Goal: Book appointment/travel/reservation

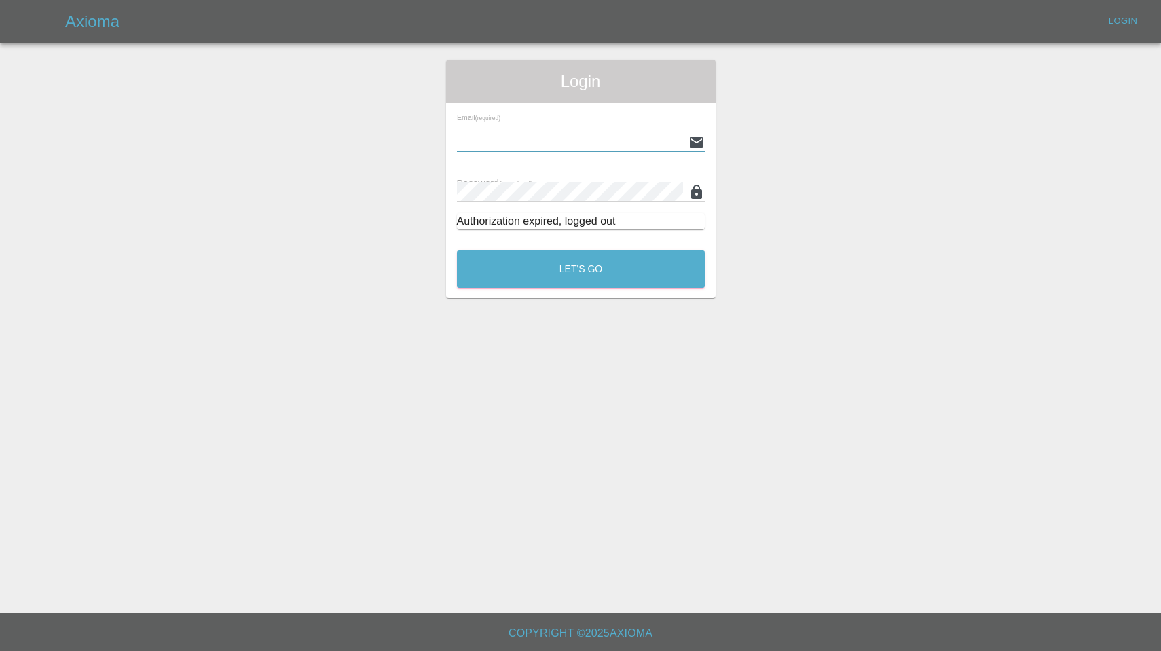
type input "[EMAIL_ADDRESS][DOMAIN_NAME]"
click at [581, 269] on button "Let's Go" at bounding box center [581, 269] width 248 height 37
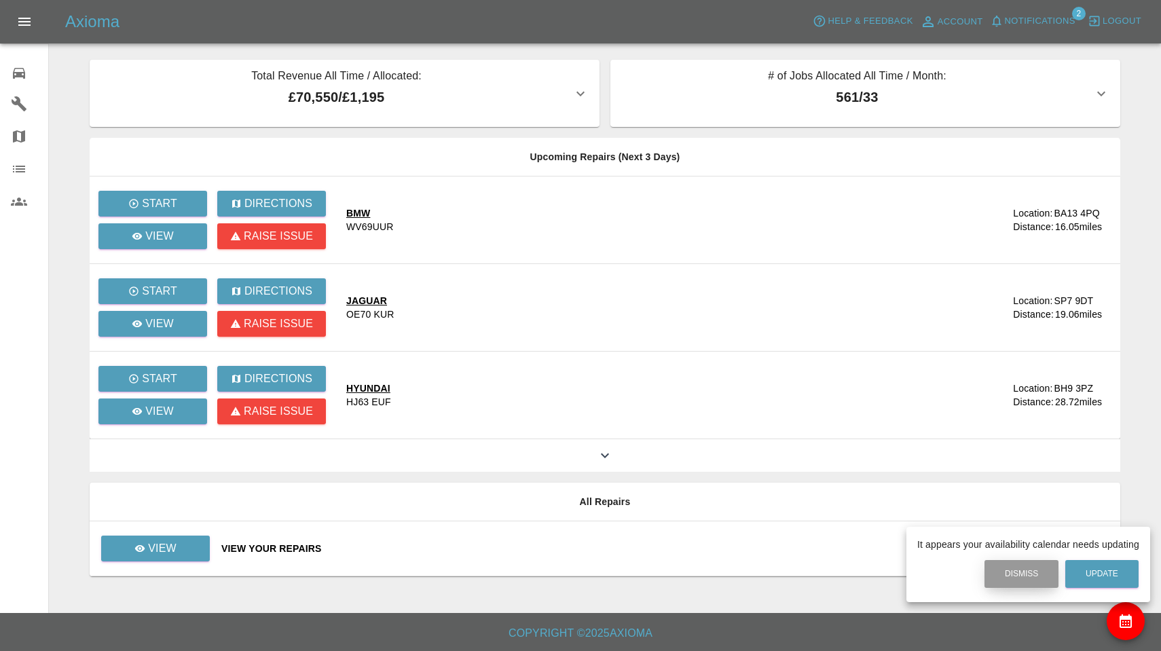
click at [1004, 576] on button "Dismiss" at bounding box center [1022, 574] width 74 height 28
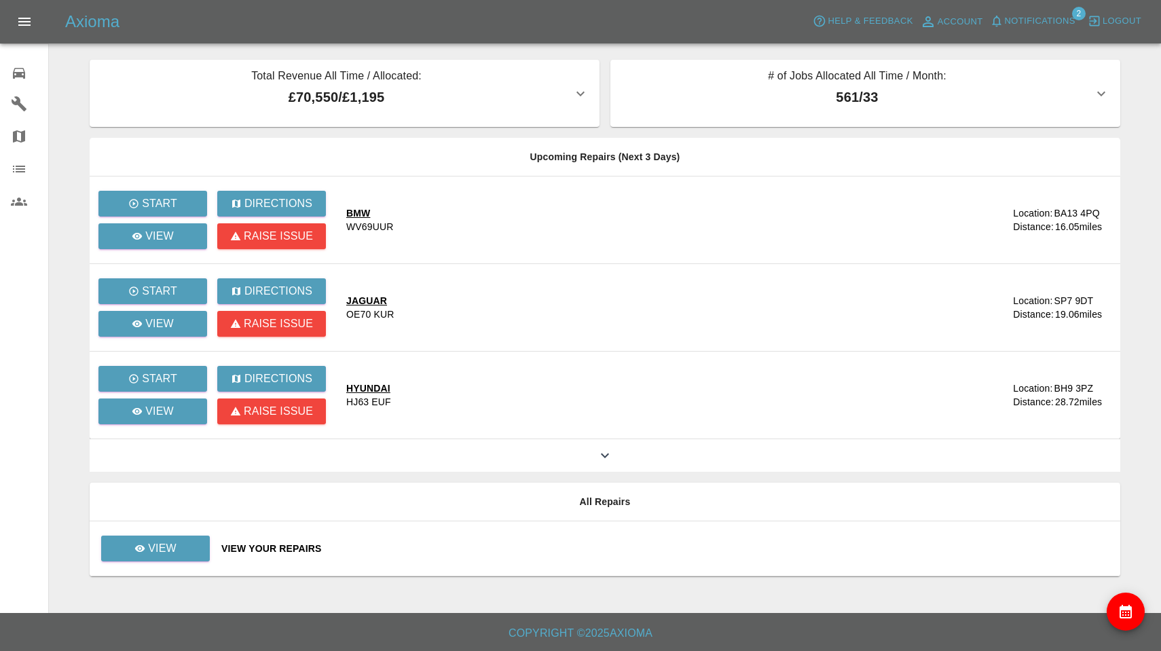
click at [1029, 22] on span "Notifications" at bounding box center [1040, 22] width 71 height 16
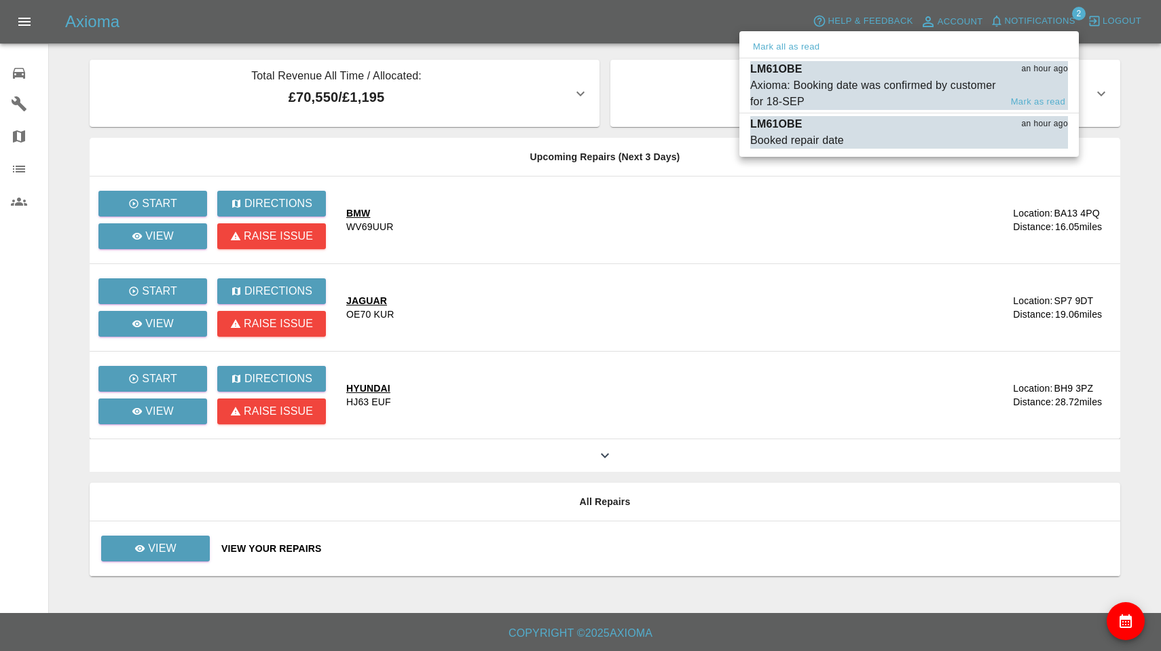
click at [884, 86] on div "Axioma: Booking date was confirmed by customer for 18-SEP" at bounding box center [875, 93] width 250 height 33
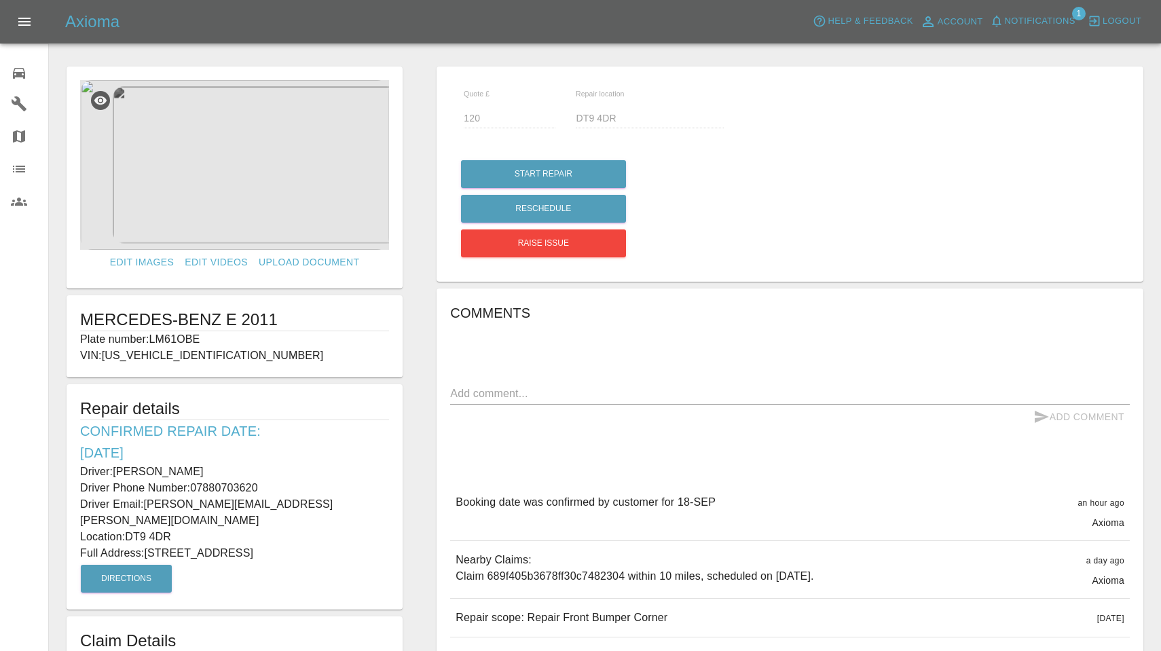
drag, startPoint x: 152, startPoint y: 336, endPoint x: 242, endPoint y: 342, distance: 90.6
click at [242, 342] on p "Plate number: LM61OBE" at bounding box center [234, 339] width 309 height 16
copy p "LM61OBE"
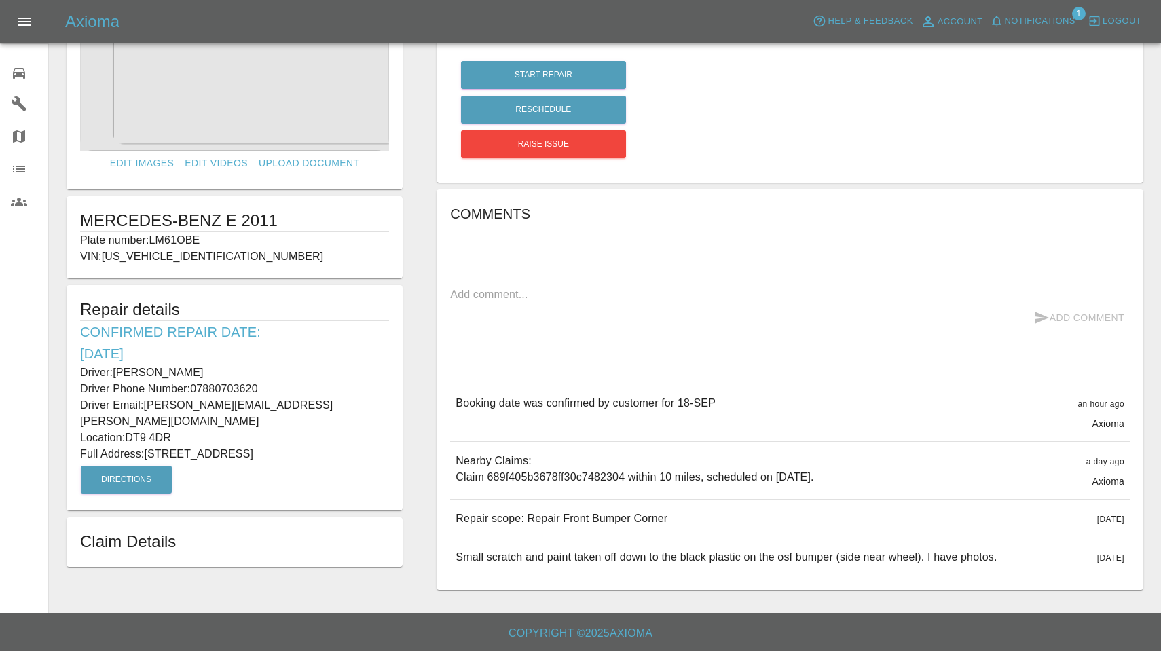
scroll to position [98, 0]
drag, startPoint x: 458, startPoint y: 518, endPoint x: 702, endPoint y: 525, distance: 243.9
click at [702, 525] on div "Repair scope: Repair Front Bumper Corner [DATE]" at bounding box center [790, 520] width 680 height 38
copy p "Repair scope: Repair Front Bumper Corner"
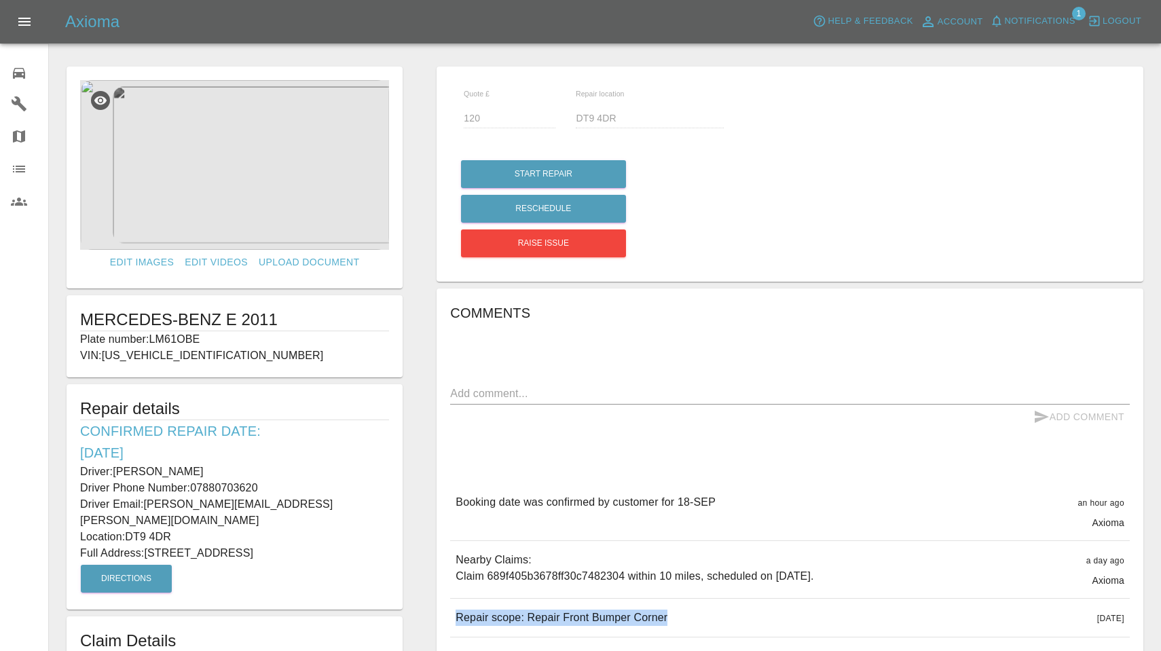
scroll to position [0, 0]
drag, startPoint x: 117, startPoint y: 469, endPoint x: 213, endPoint y: 471, distance: 96.4
click at [214, 471] on p "Driver: [PERSON_NAME]" at bounding box center [234, 472] width 309 height 16
copy p "[PERSON_NAME]"
drag, startPoint x: 195, startPoint y: 487, endPoint x: 297, endPoint y: 490, distance: 102.6
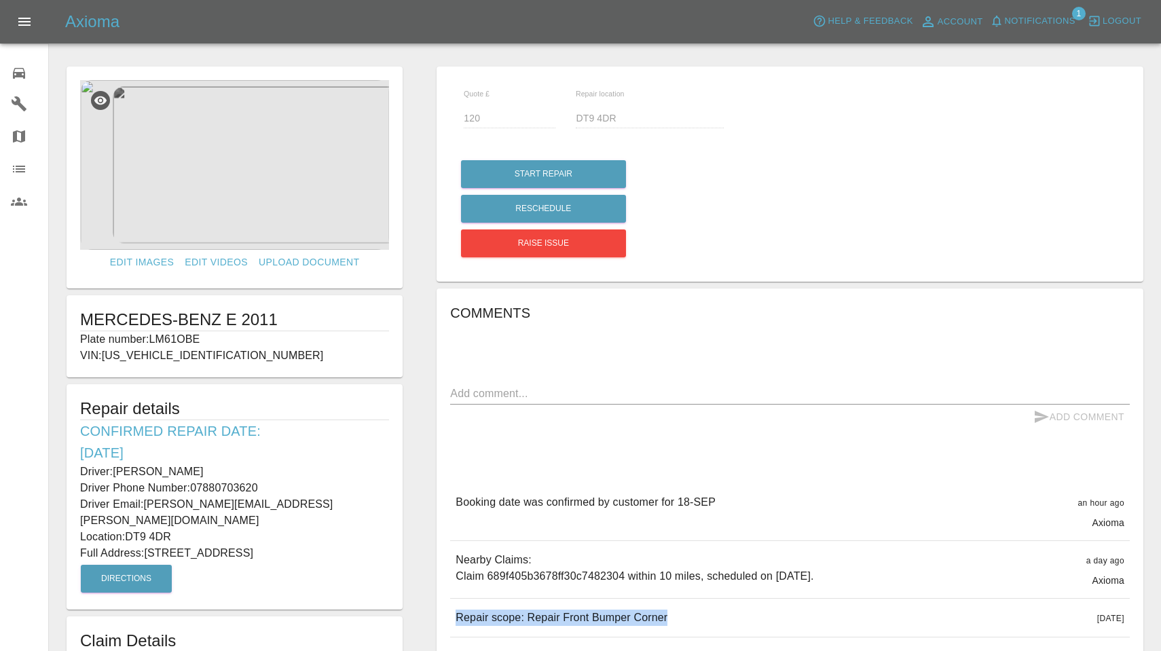
click at [297, 490] on p "Driver Phone Number: [PHONE_NUMBER]" at bounding box center [234, 488] width 309 height 16
copy p "07880703620"
drag, startPoint x: 149, startPoint y: 535, endPoint x: 278, endPoint y: 540, distance: 129.8
click at [278, 545] on p "Full Address: [STREET_ADDRESS]" at bounding box center [234, 553] width 309 height 16
copy p "[STREET_ADDRESS]"
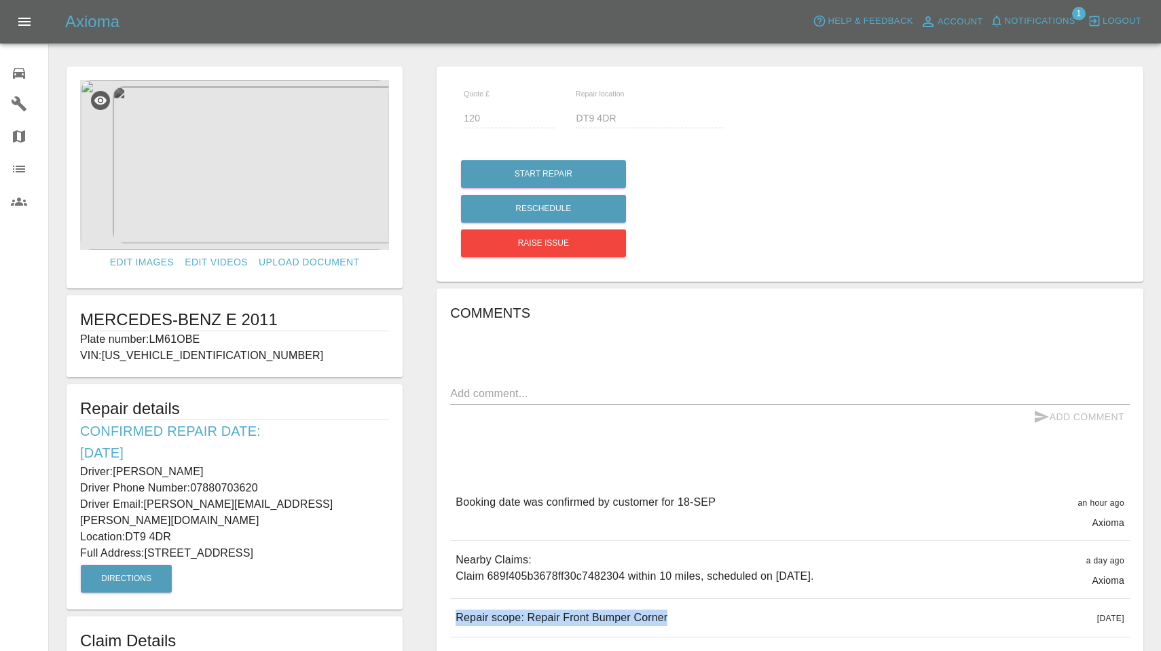
drag, startPoint x: 128, startPoint y: 518, endPoint x: 211, endPoint y: 518, distance: 82.2
click at [211, 529] on p "Location: DT9 4DR" at bounding box center [234, 537] width 309 height 16
copy p "DT9 4DR"
click at [278, 196] on img at bounding box center [234, 165] width 309 height 170
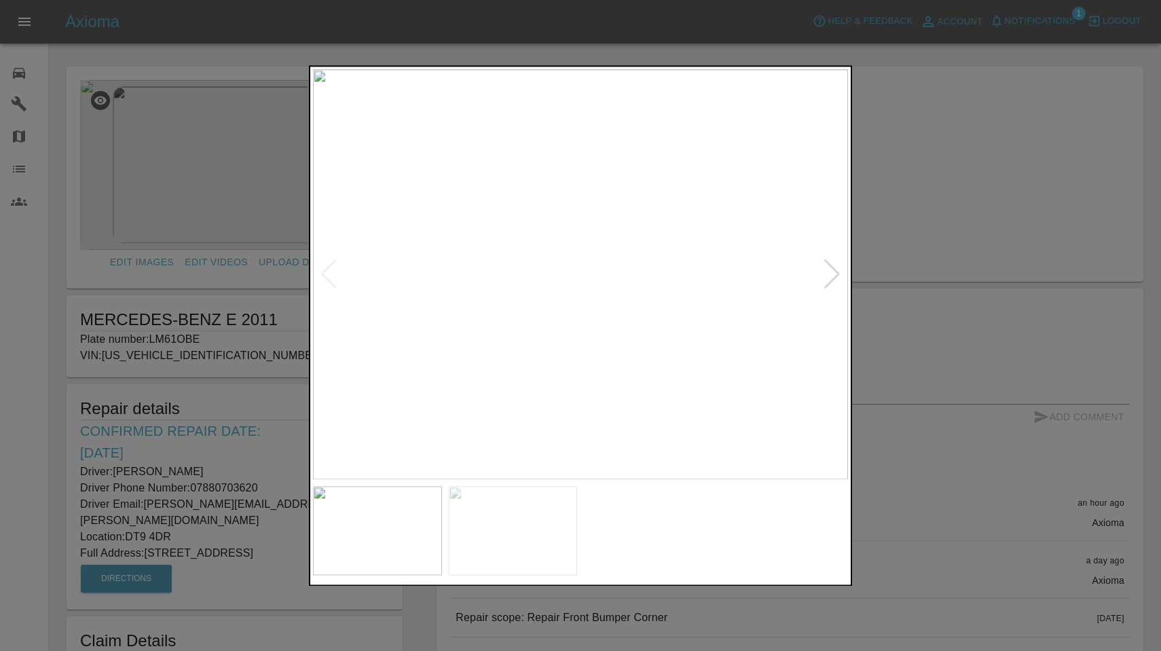
click at [830, 267] on div at bounding box center [832, 274] width 18 height 30
click at [936, 98] on div at bounding box center [580, 325] width 1161 height 651
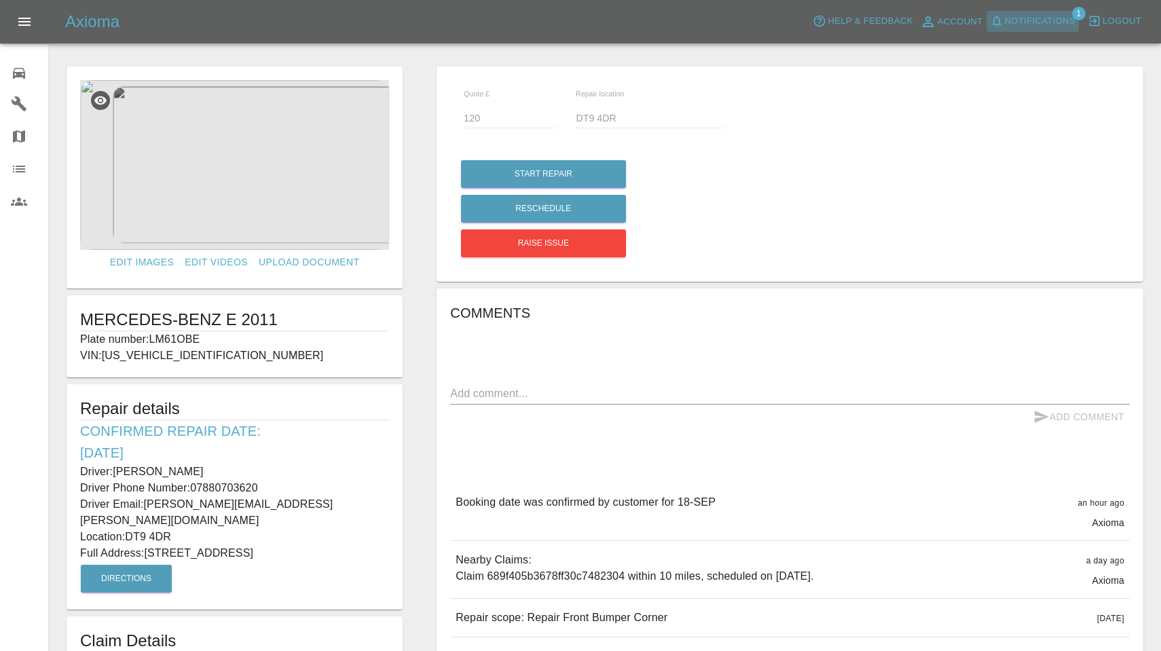
click at [1028, 20] on span "Notifications" at bounding box center [1040, 22] width 71 height 16
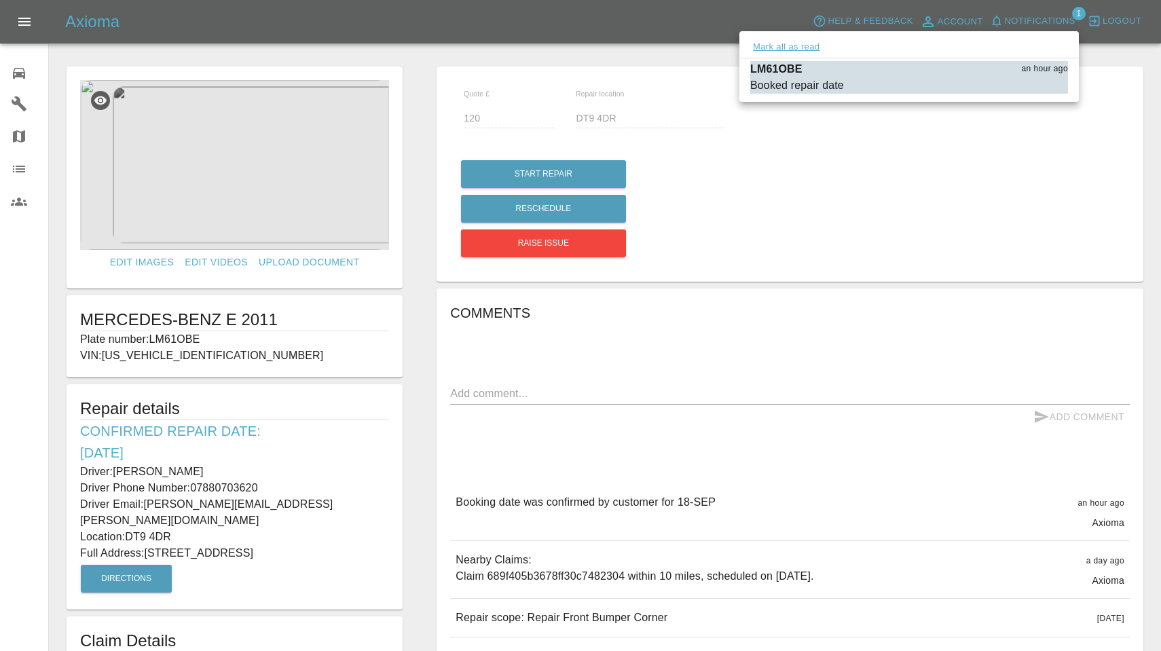
click at [799, 48] on button "Mark all as read" at bounding box center [786, 47] width 72 height 16
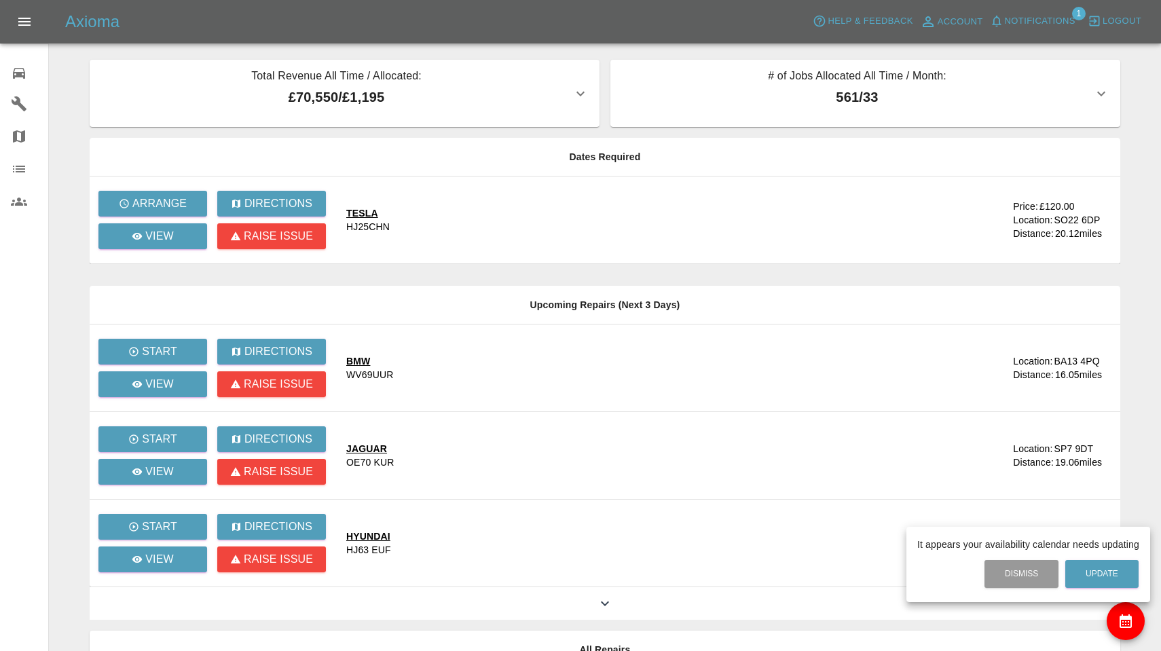
click at [166, 200] on div at bounding box center [580, 325] width 1161 height 651
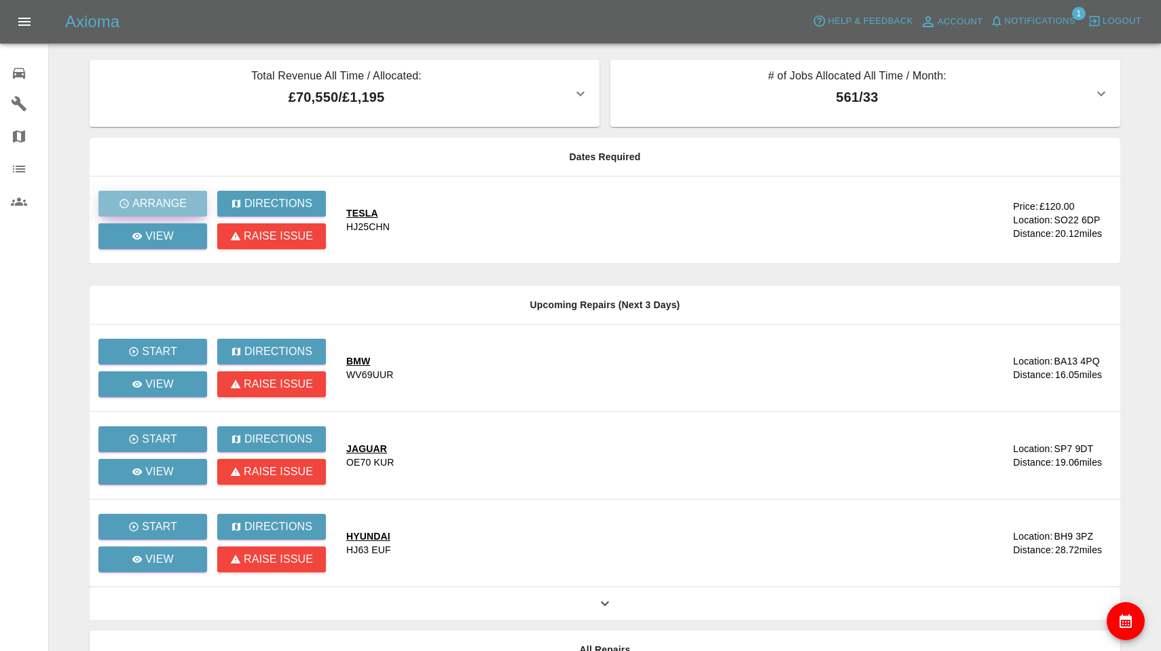
click at [175, 204] on p "Arrange" at bounding box center [159, 204] width 54 height 16
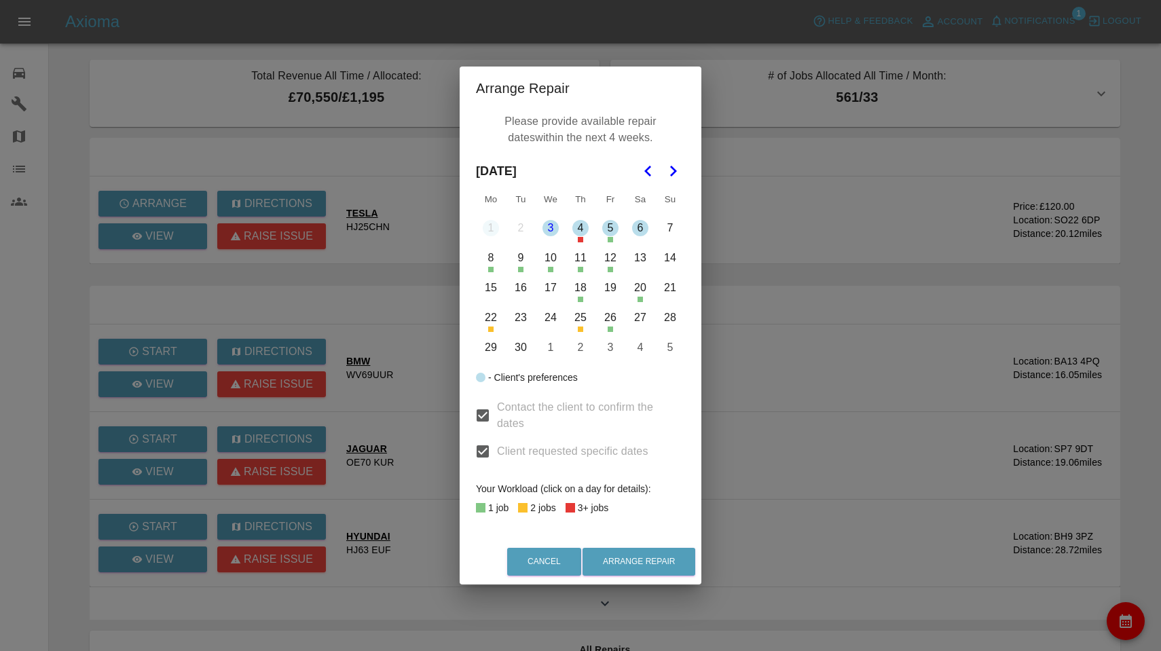
click at [613, 257] on button "12" at bounding box center [610, 258] width 29 height 29
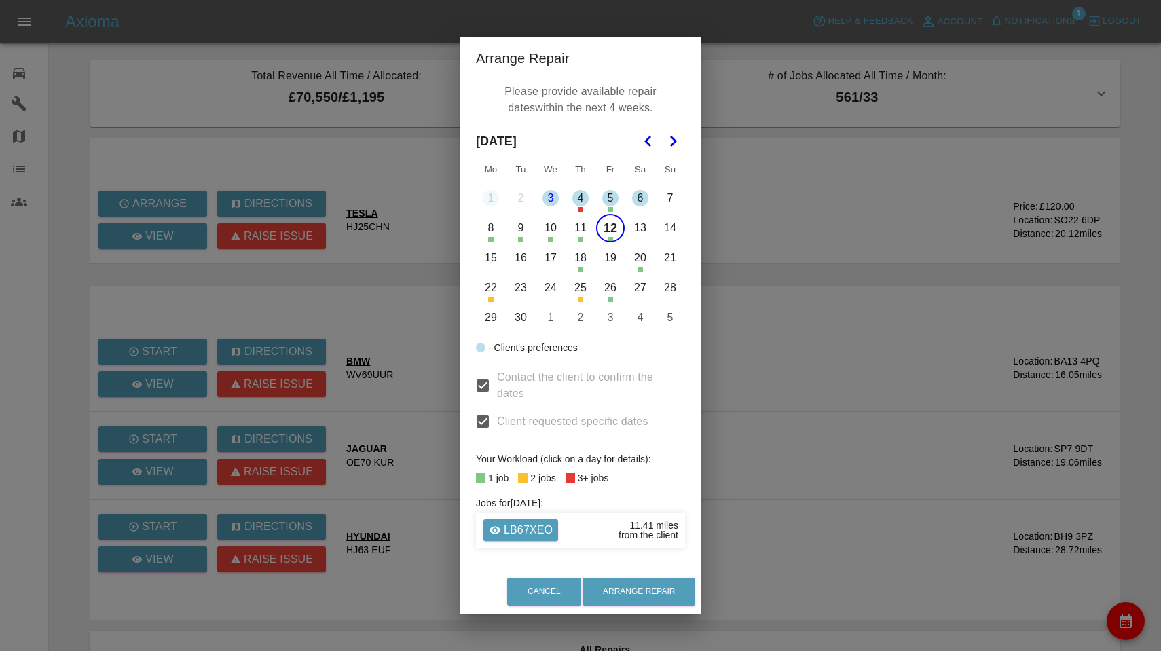
click at [524, 260] on button "16" at bounding box center [521, 258] width 29 height 29
click at [547, 261] on button "17" at bounding box center [551, 258] width 29 height 29
click at [592, 256] on button "18" at bounding box center [580, 258] width 29 height 29
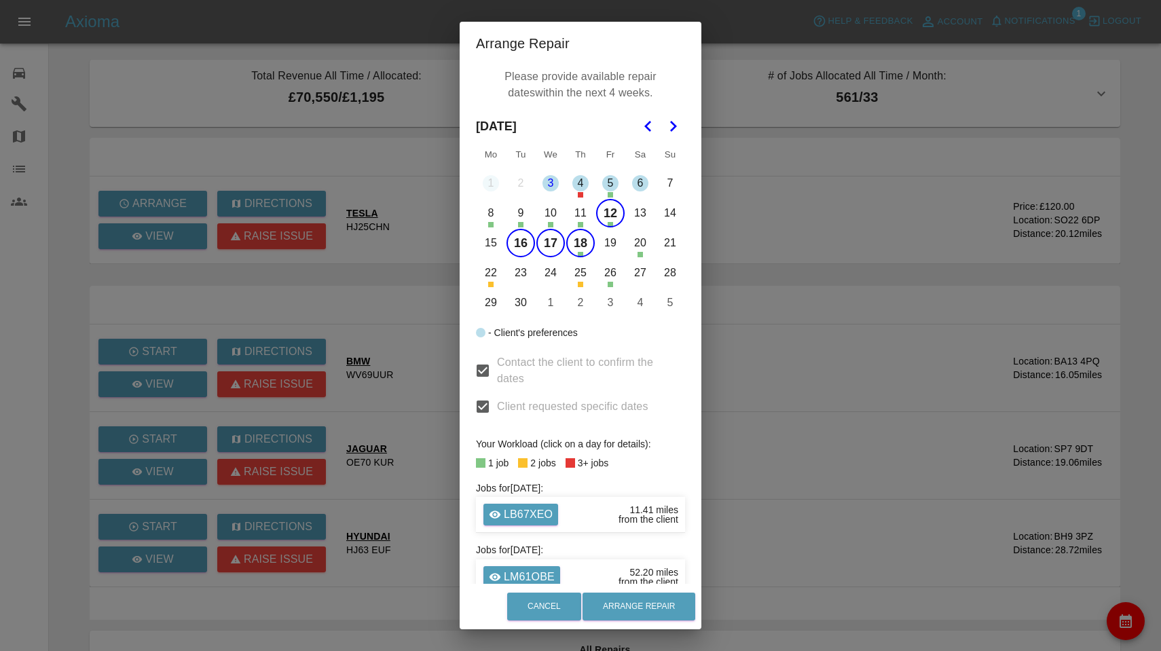
click at [613, 247] on button "19" at bounding box center [610, 243] width 29 height 29
click at [520, 272] on button "23" at bounding box center [521, 273] width 29 height 29
click at [548, 268] on button "24" at bounding box center [551, 273] width 29 height 29
click at [619, 606] on button "Arrange Repair" at bounding box center [639, 607] width 113 height 28
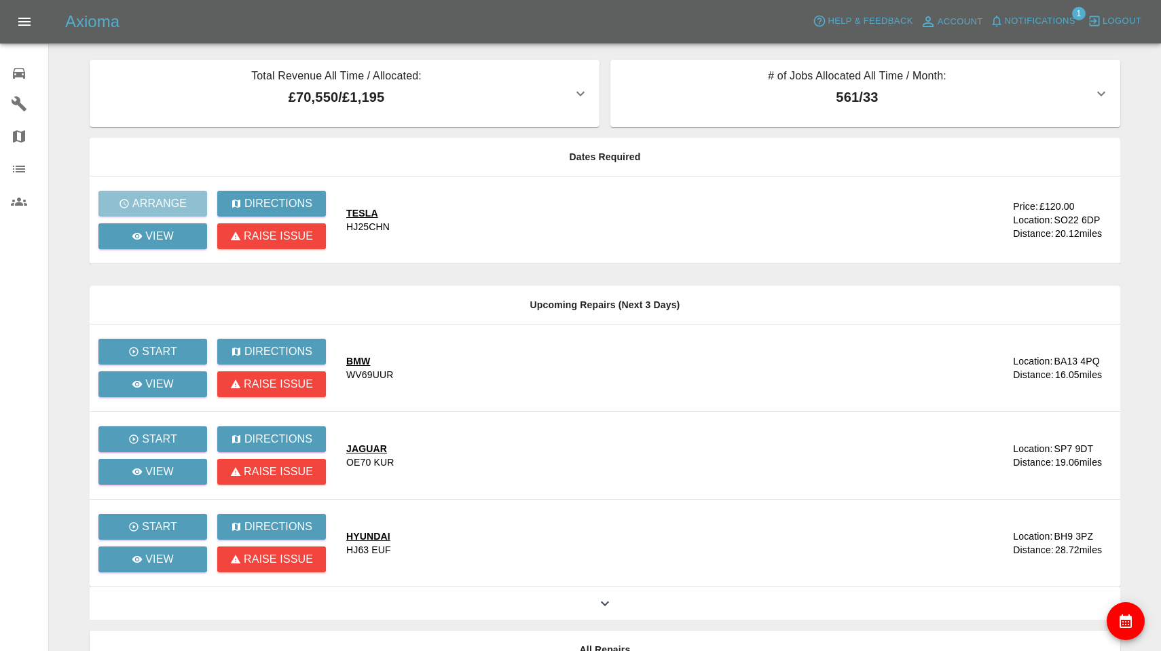
click at [1043, 20] on span "Notifications" at bounding box center [1040, 22] width 71 height 16
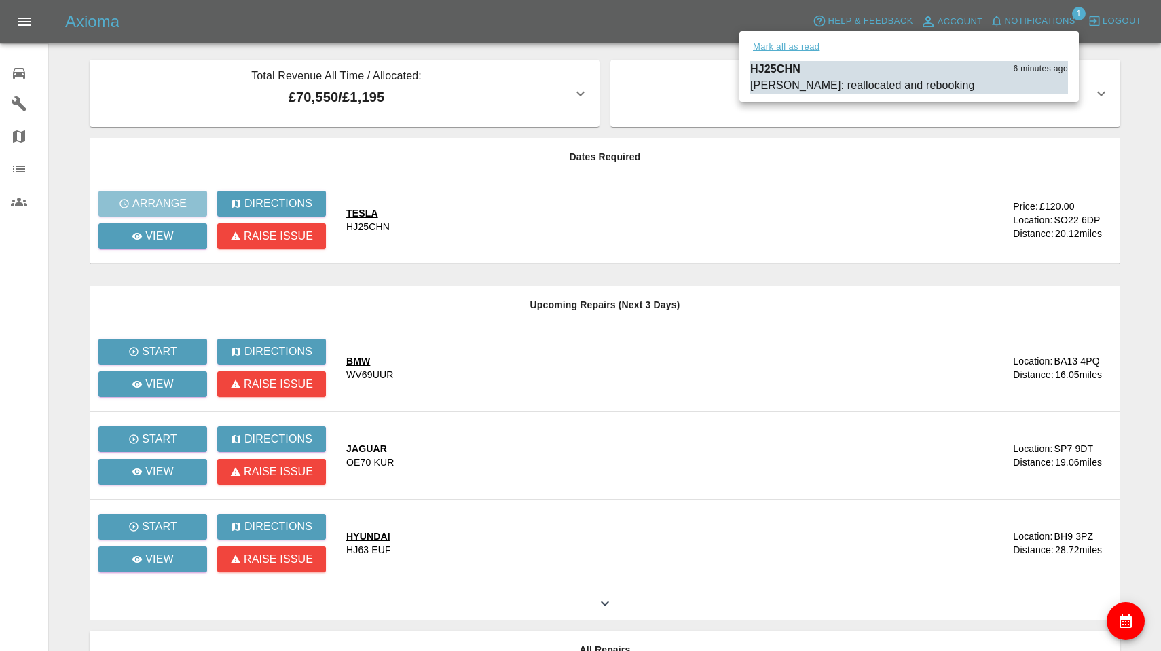
click at [780, 46] on button "Mark all as read" at bounding box center [786, 47] width 72 height 16
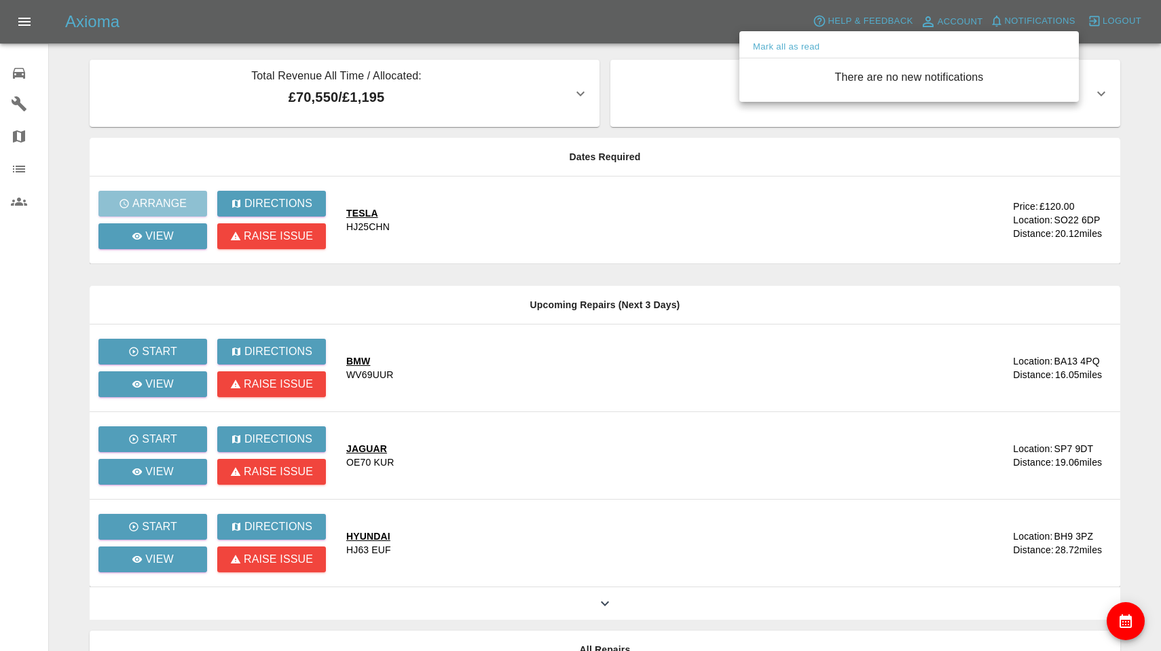
click at [18, 88] on div at bounding box center [580, 325] width 1161 height 651
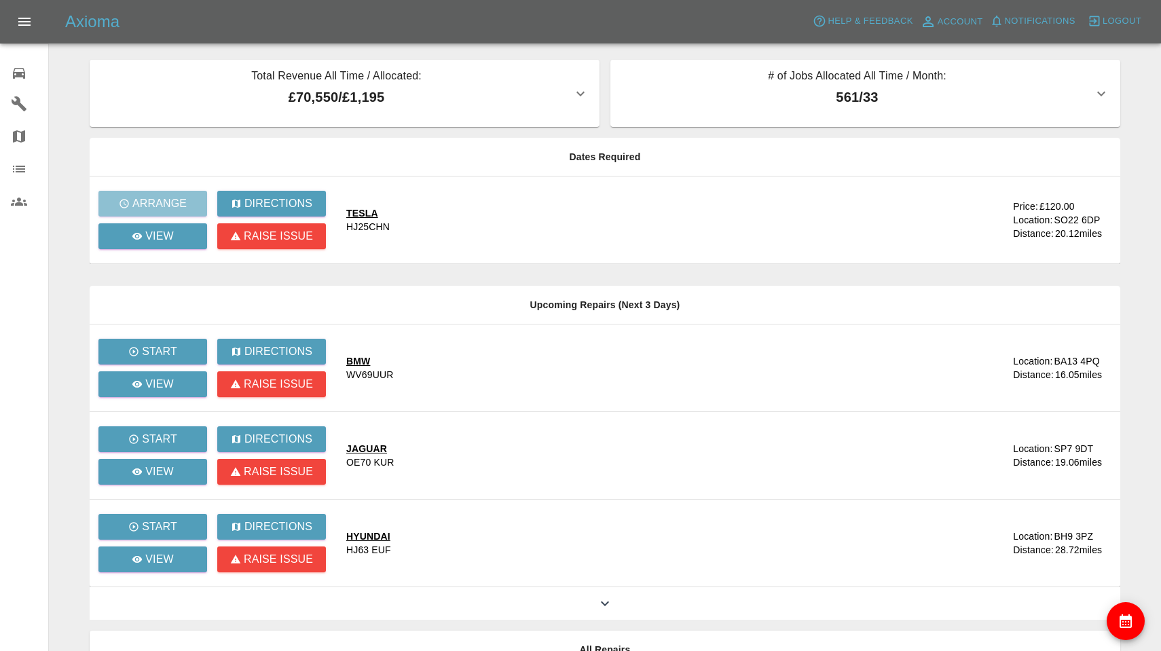
click at [18, 78] on icon at bounding box center [19, 73] width 16 height 16
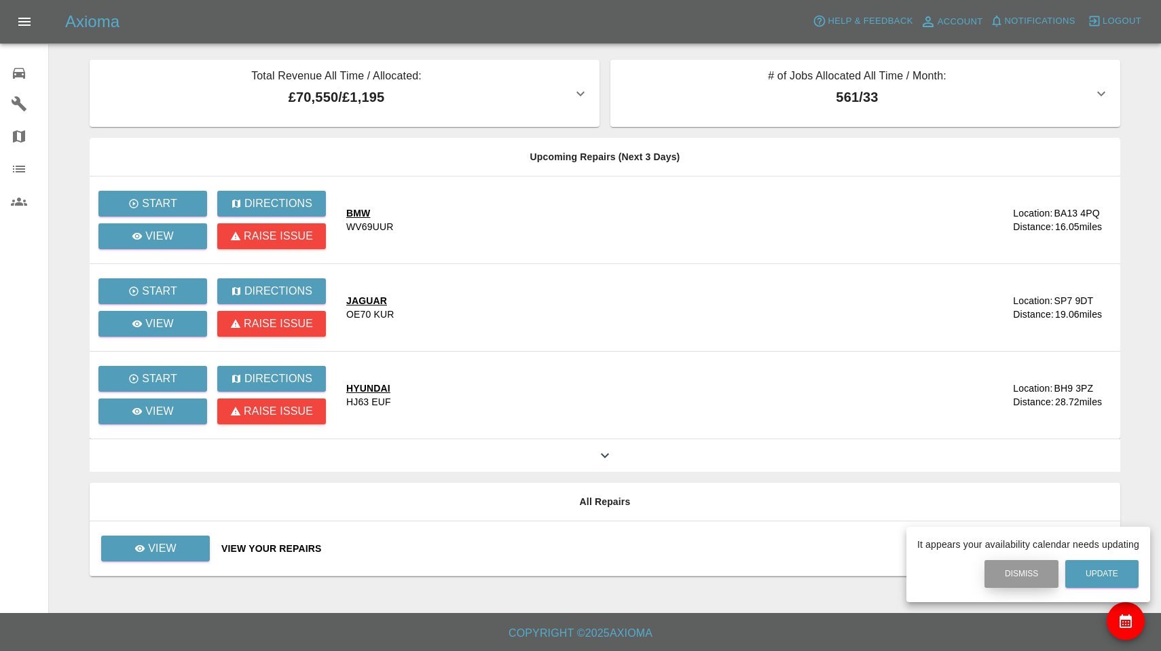
click at [1016, 583] on button "Dismiss" at bounding box center [1022, 574] width 74 height 28
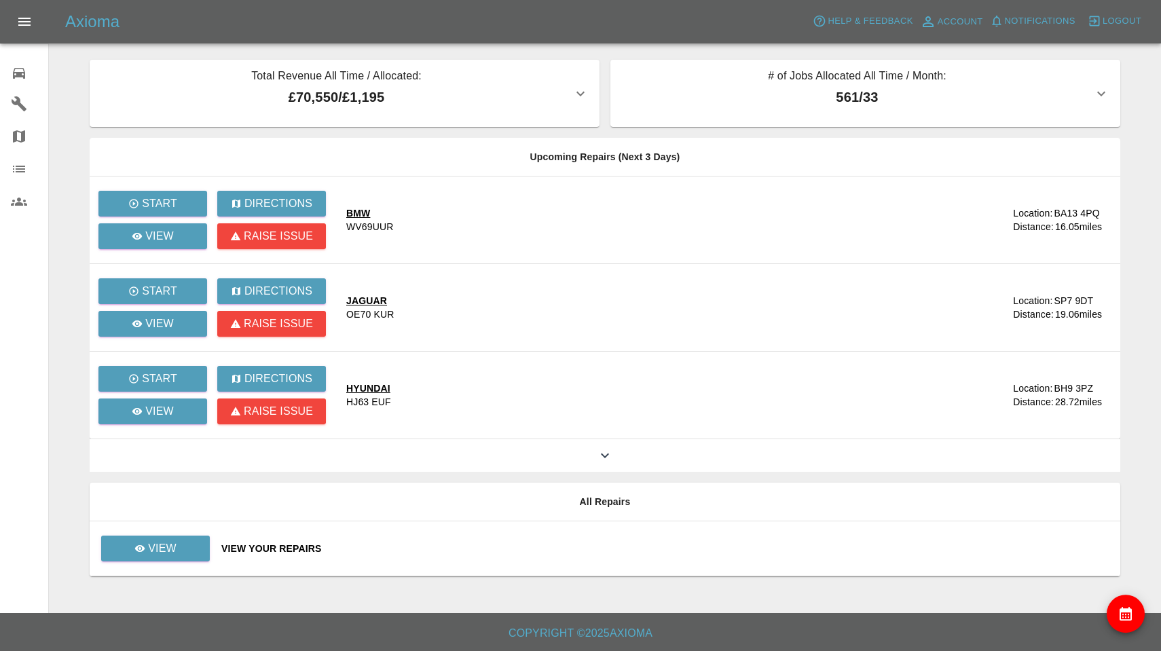
click at [1023, 19] on span "Notifications" at bounding box center [1040, 22] width 71 height 16
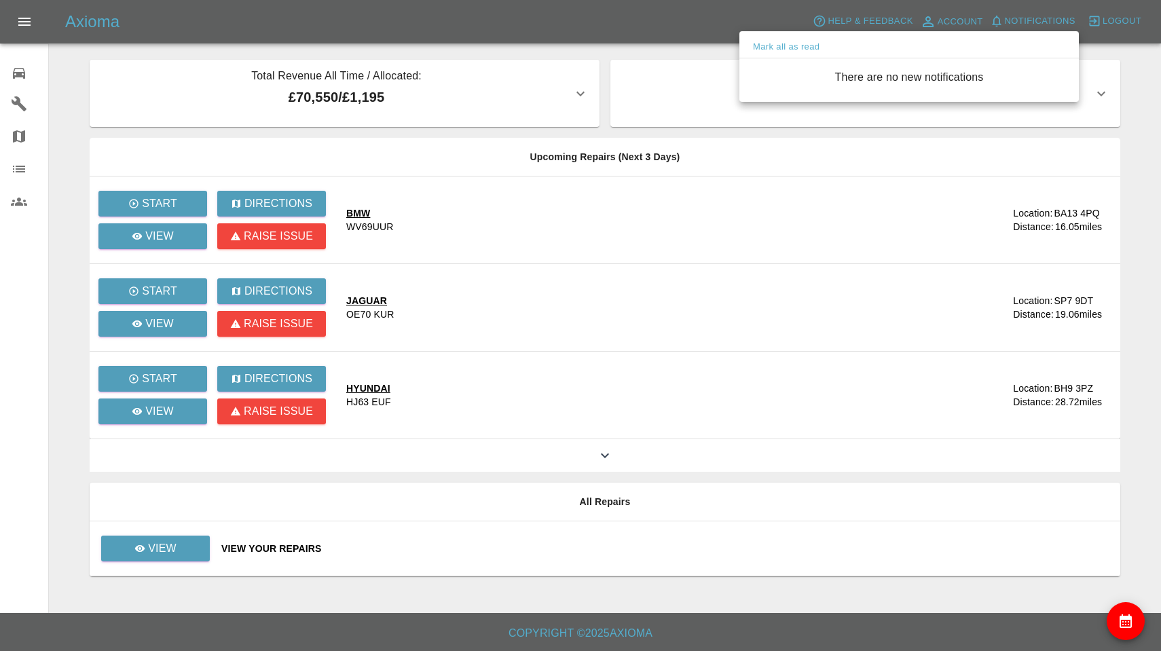
click at [1023, 19] on div at bounding box center [580, 325] width 1161 height 651
